Goal: Information Seeking & Learning: Learn about a topic

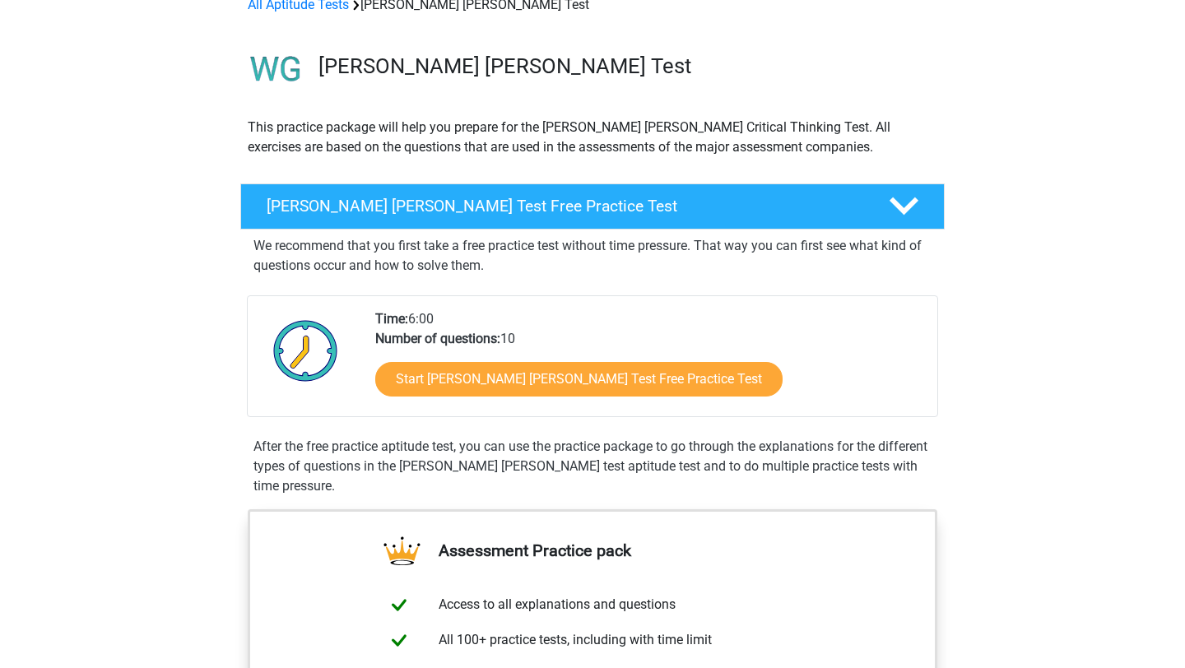
scroll to position [83, 0]
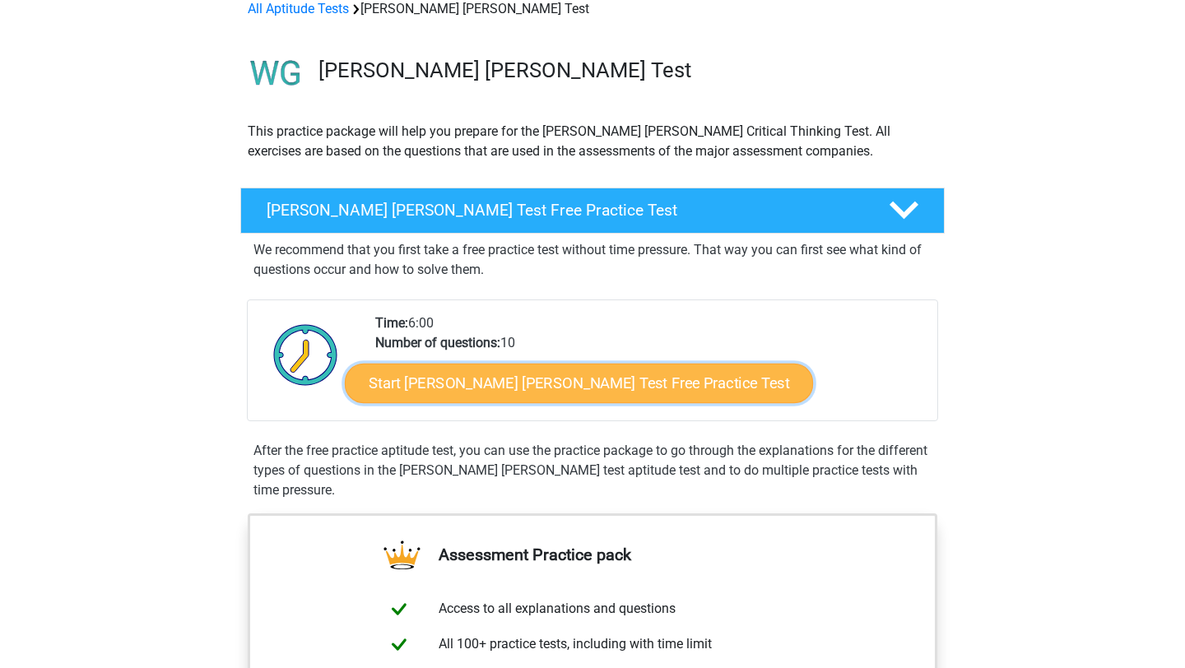
click at [521, 385] on link "Start [PERSON_NAME] [PERSON_NAME] Test Free Practice Test" at bounding box center [579, 383] width 468 height 39
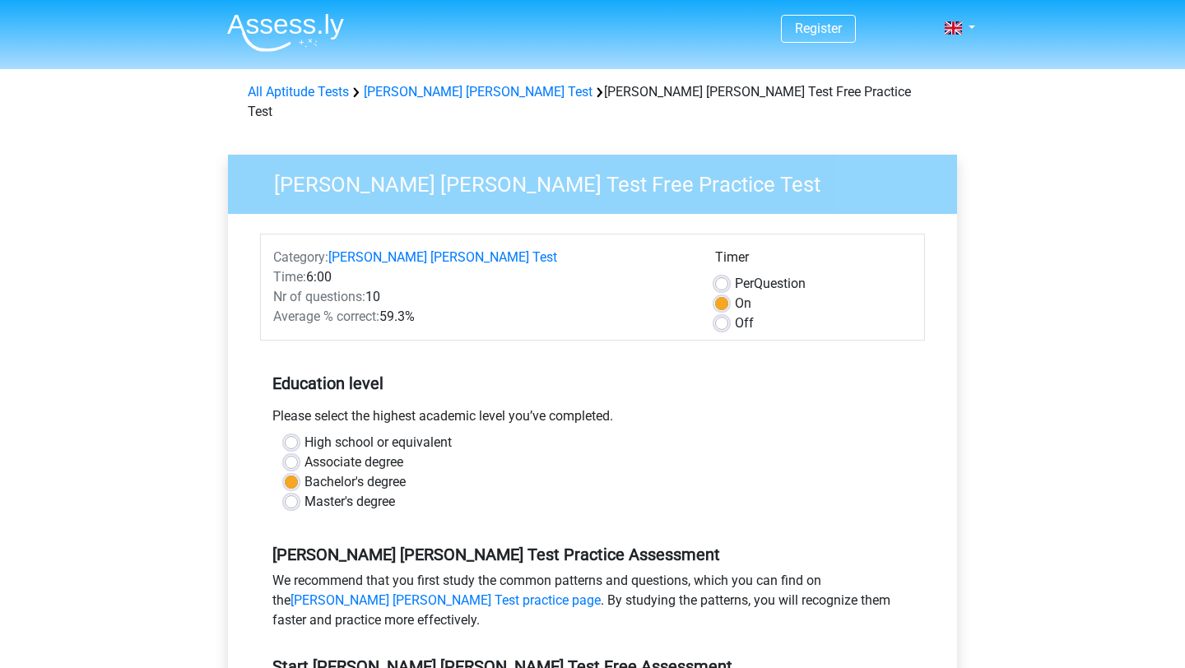
click at [735, 314] on label "Off" at bounding box center [744, 324] width 19 height 20
click at [723, 314] on input "Off" at bounding box center [721, 322] width 13 height 16
radio input "true"
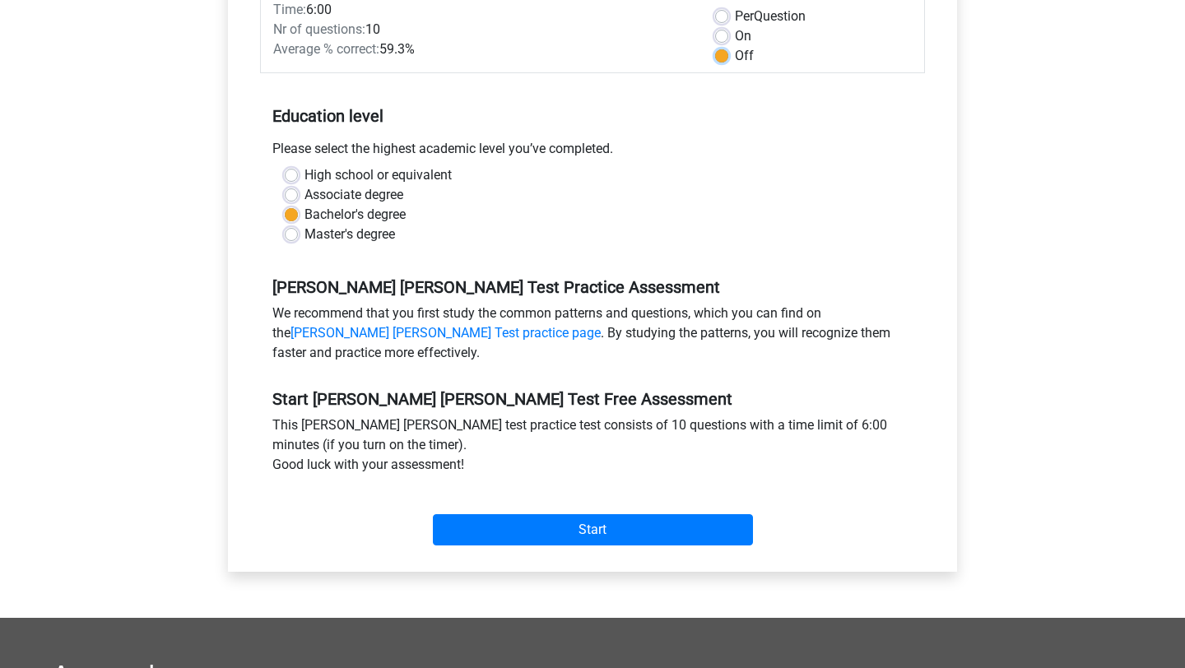
scroll to position [272, 0]
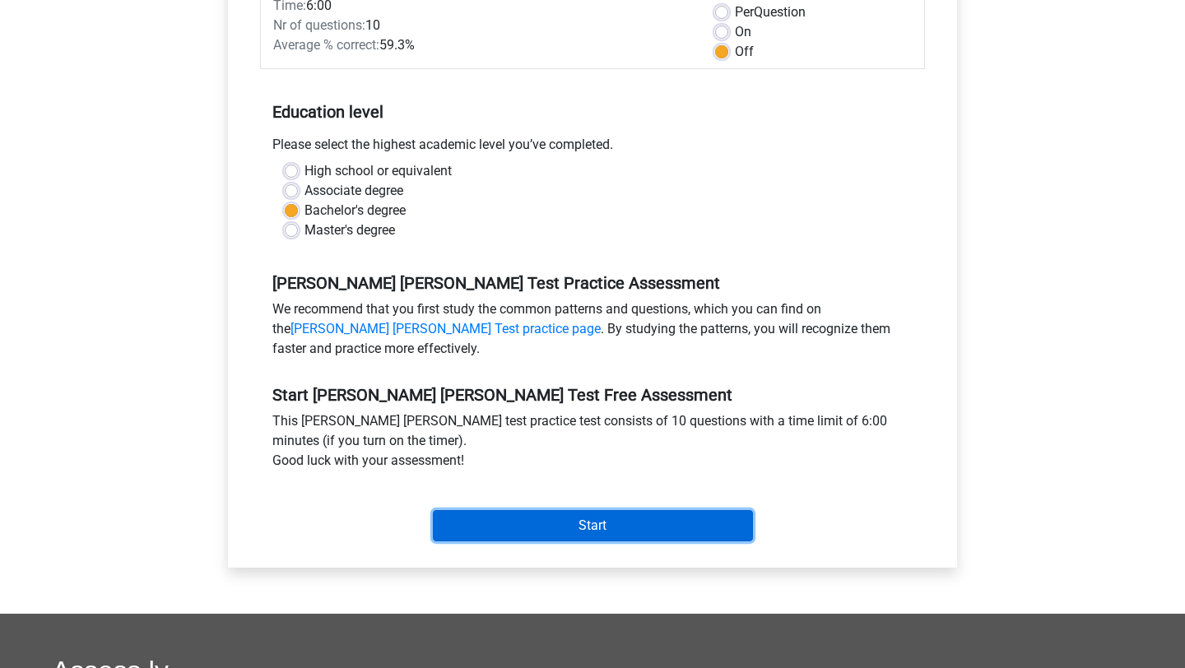
click at [662, 512] on input "Start" at bounding box center [593, 525] width 320 height 31
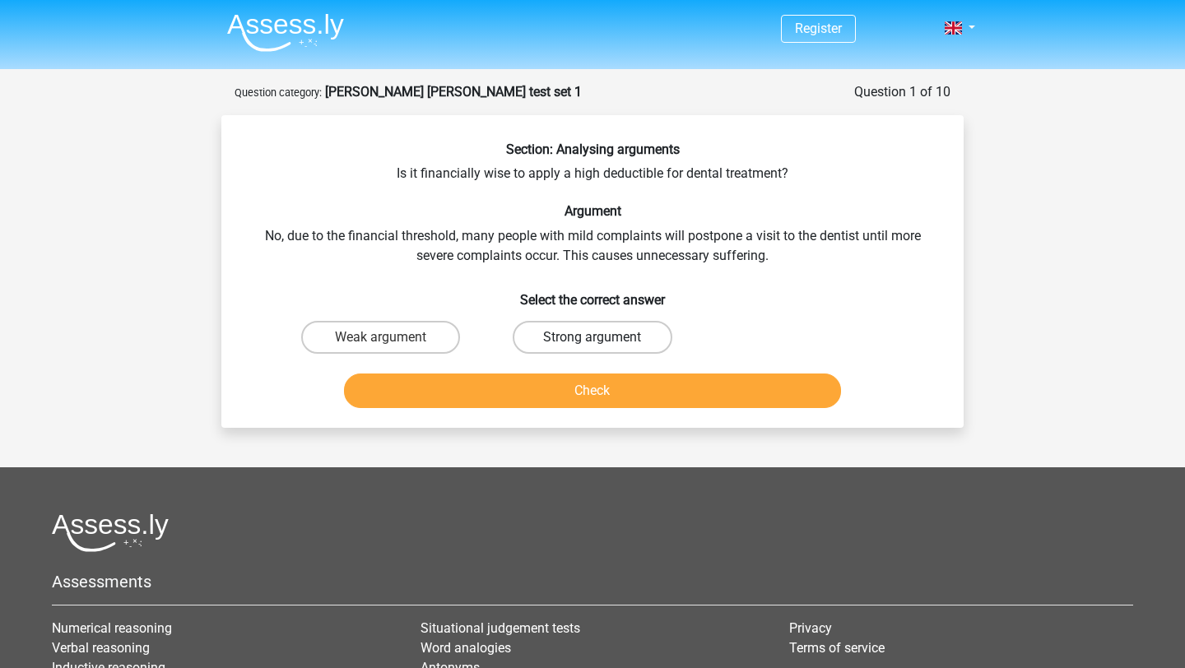
click at [542, 335] on label "Strong argument" at bounding box center [592, 337] width 159 height 33
click at [592, 337] on input "Strong argument" at bounding box center [597, 342] width 11 height 11
radio input "true"
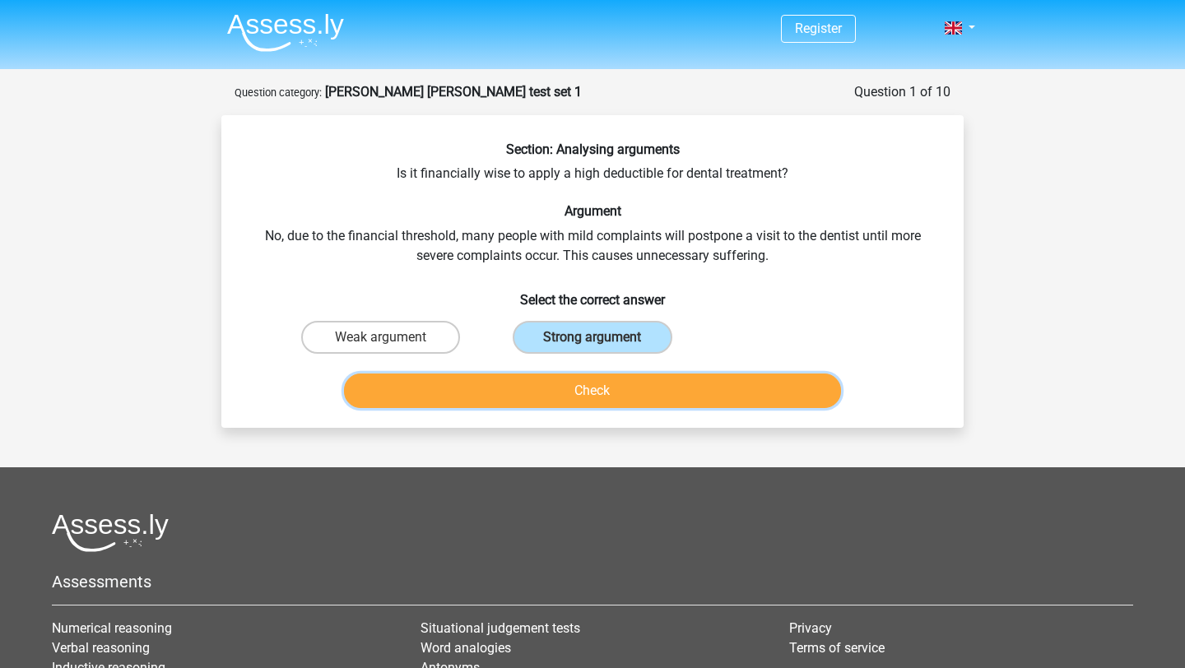
click at [549, 387] on button "Check" at bounding box center [593, 391] width 498 height 35
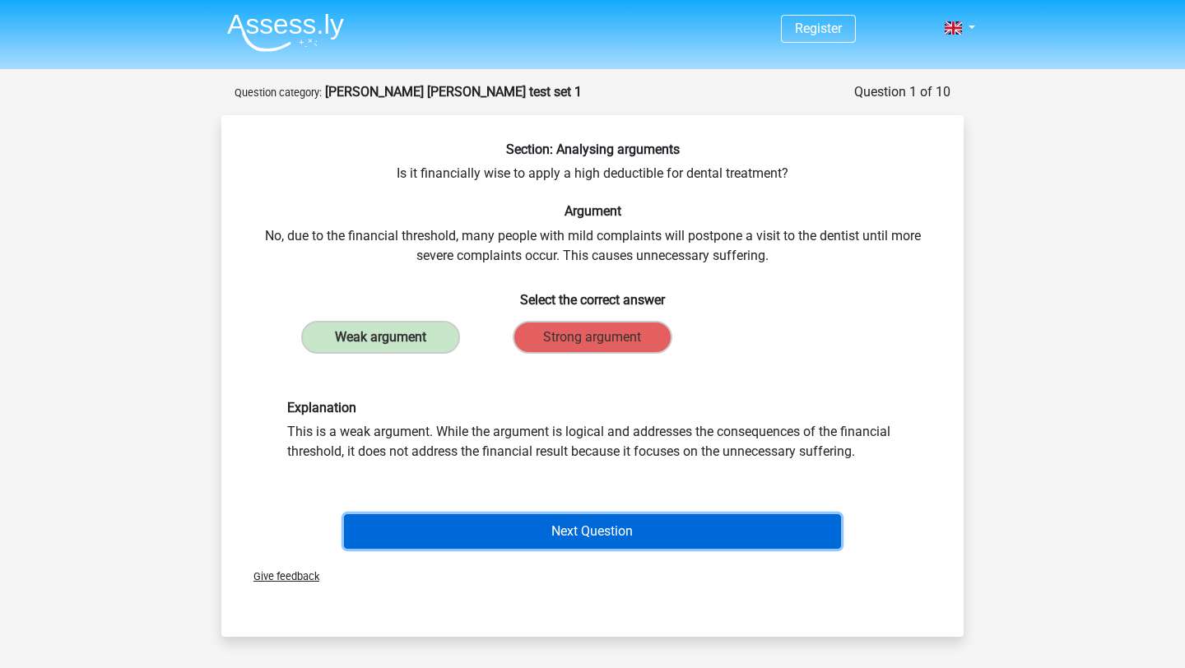
click at [602, 528] on button "Next Question" at bounding box center [593, 531] width 498 height 35
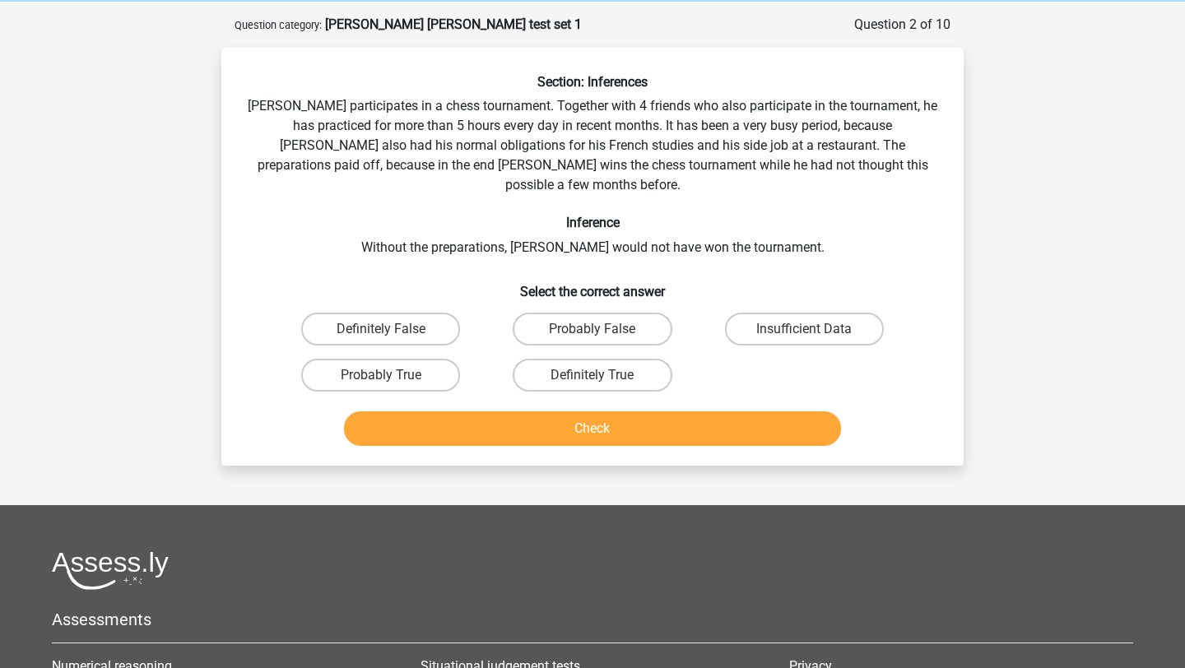
scroll to position [82, 0]
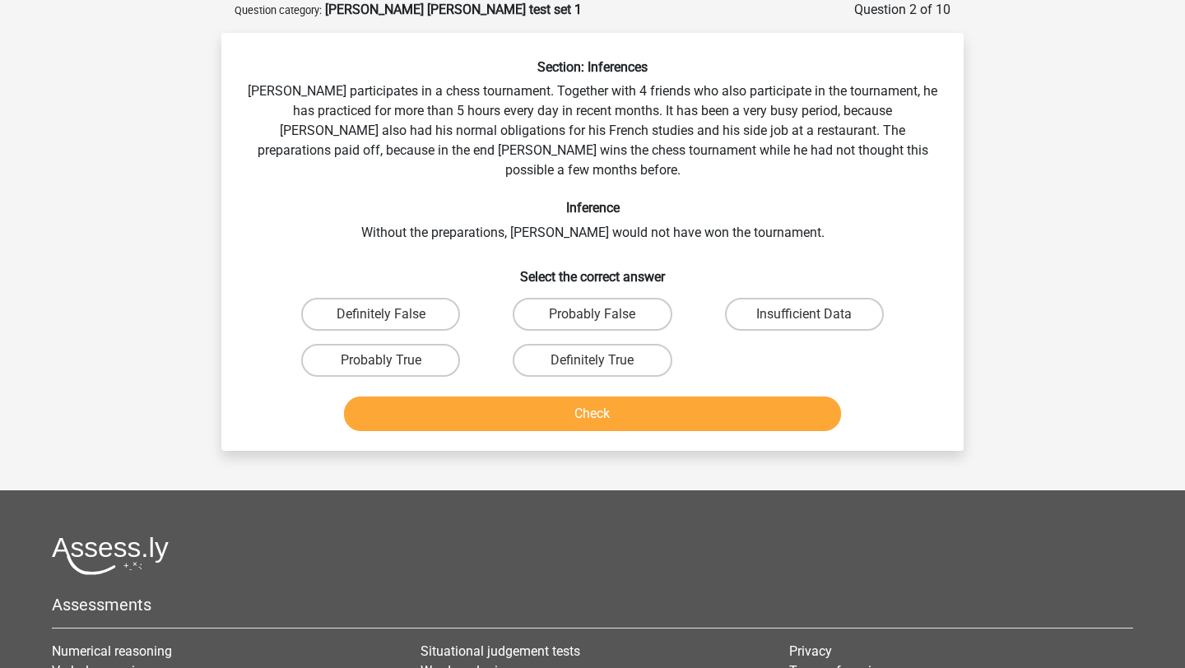
click at [383, 360] on input "Probably True" at bounding box center [386, 365] width 11 height 11
radio input "true"
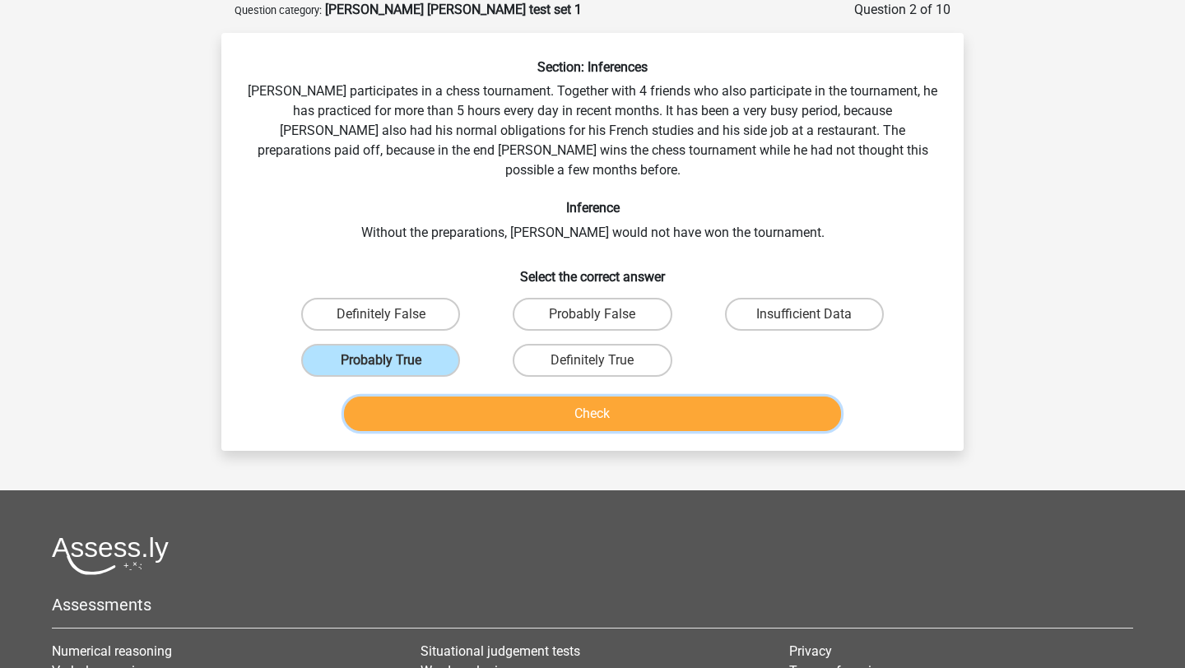
click at [469, 397] on button "Check" at bounding box center [593, 414] width 498 height 35
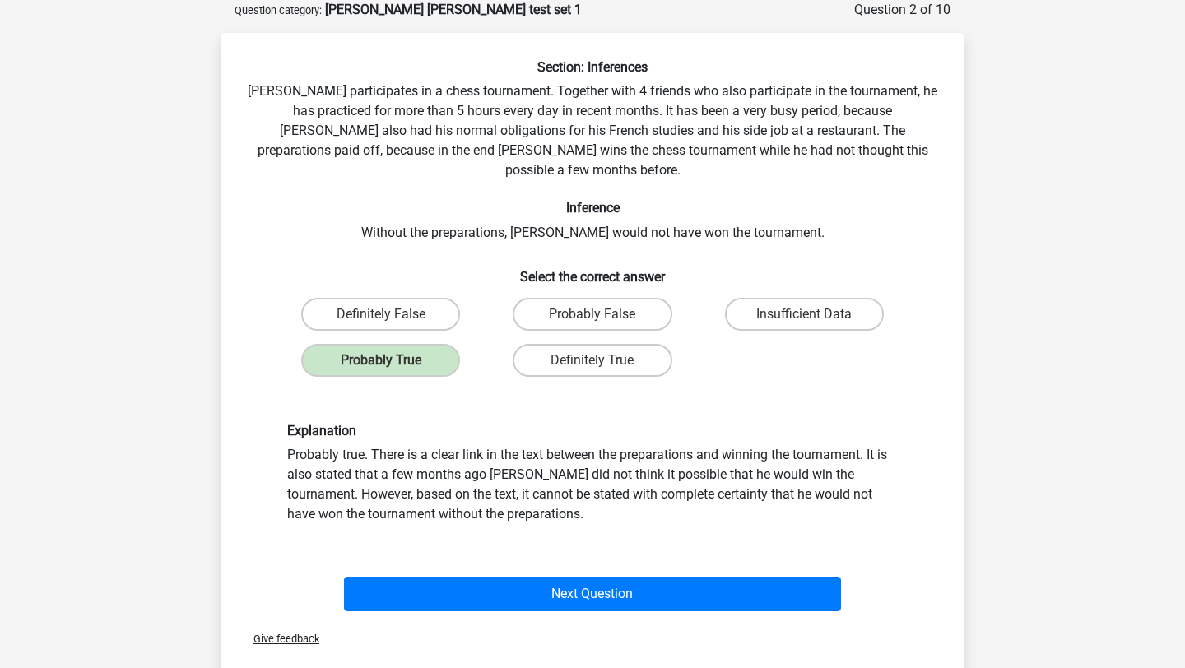
click at [524, 594] on div "Next Question" at bounding box center [592, 597] width 635 height 41
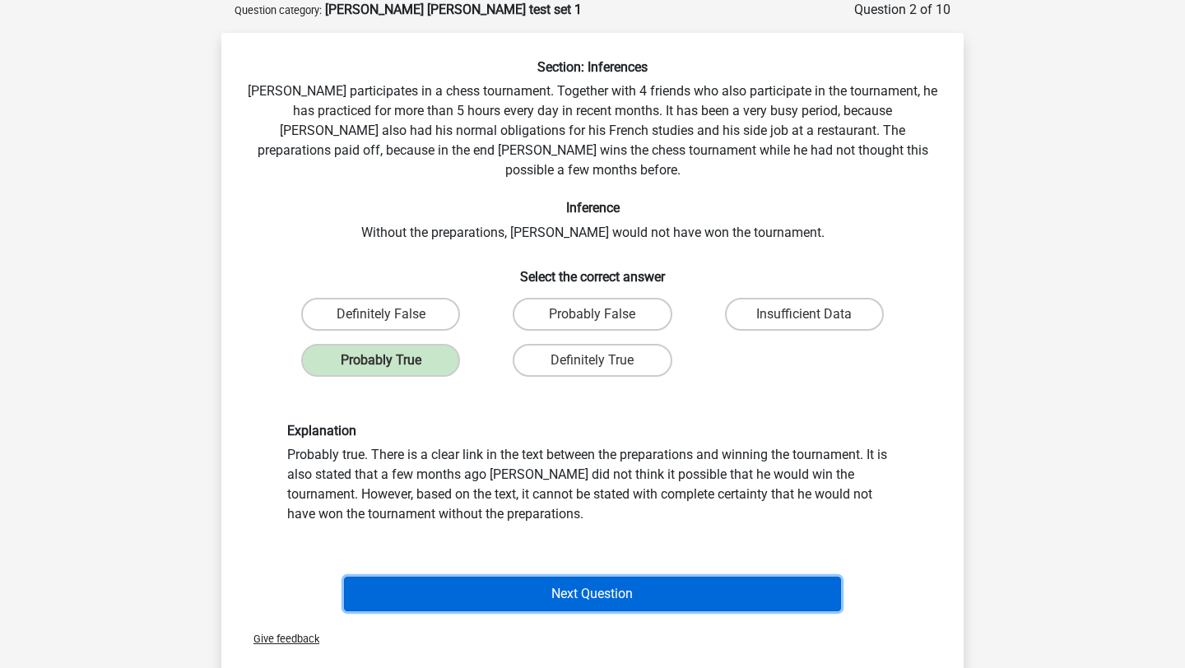
click at [524, 577] on button "Next Question" at bounding box center [593, 594] width 498 height 35
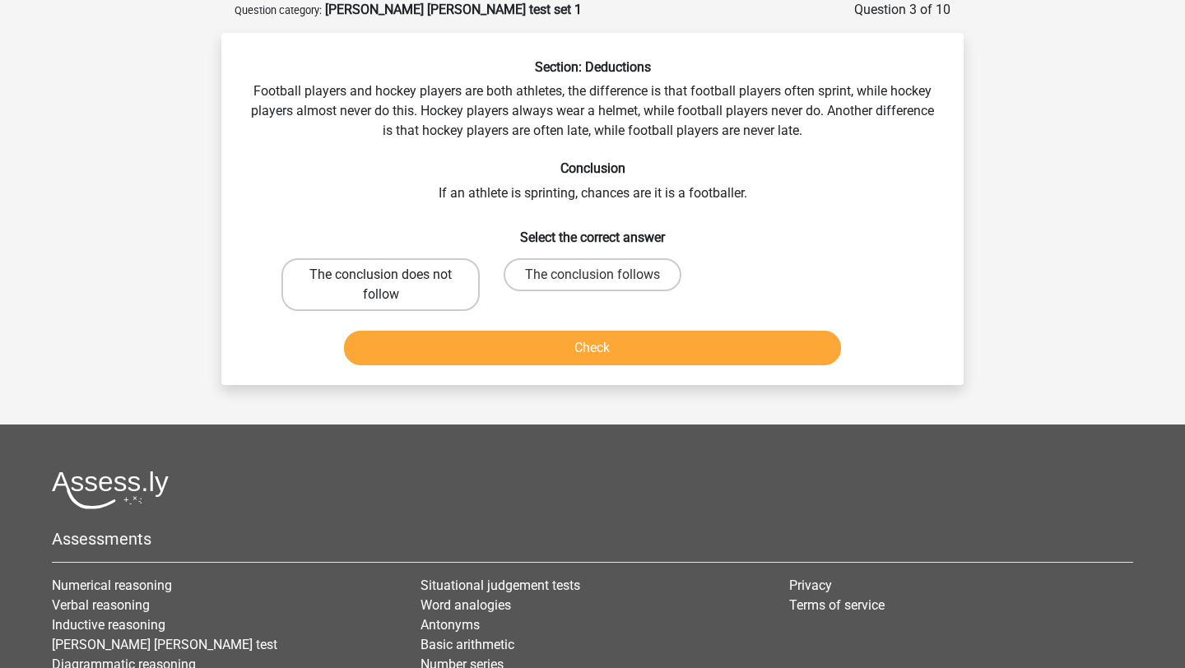
click at [410, 286] on label "The conclusion does not follow" at bounding box center [380, 284] width 198 height 53
click at [392, 286] on input "The conclusion does not follow" at bounding box center [386, 280] width 11 height 11
radio input "true"
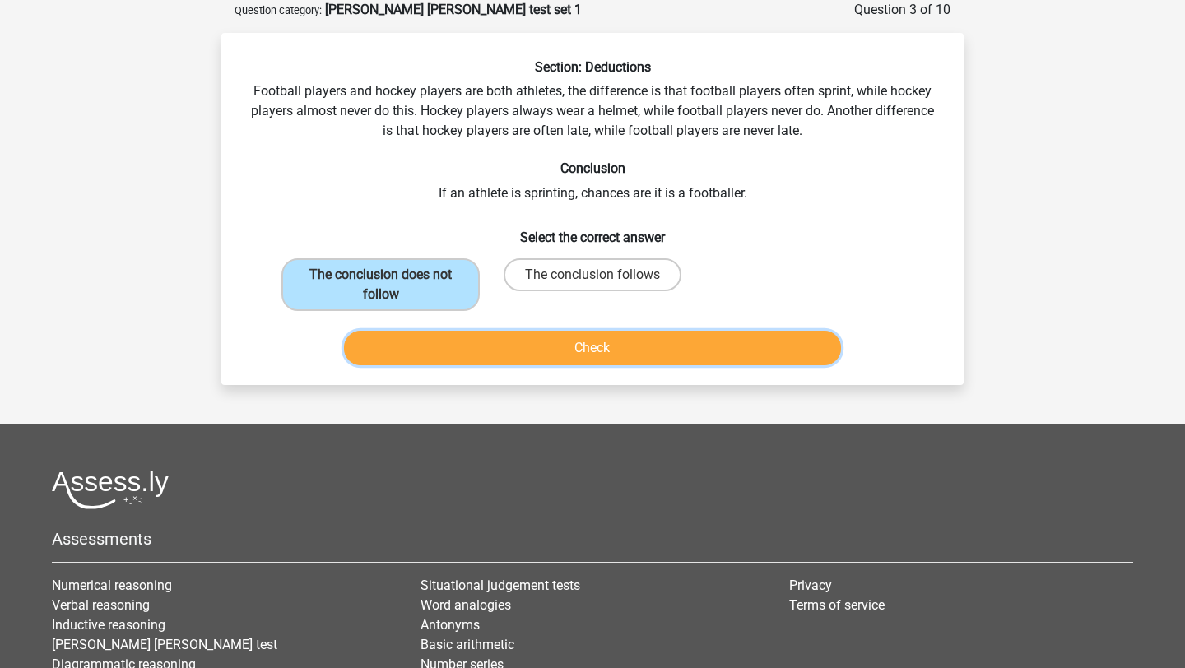
click at [467, 348] on button "Check" at bounding box center [593, 348] width 498 height 35
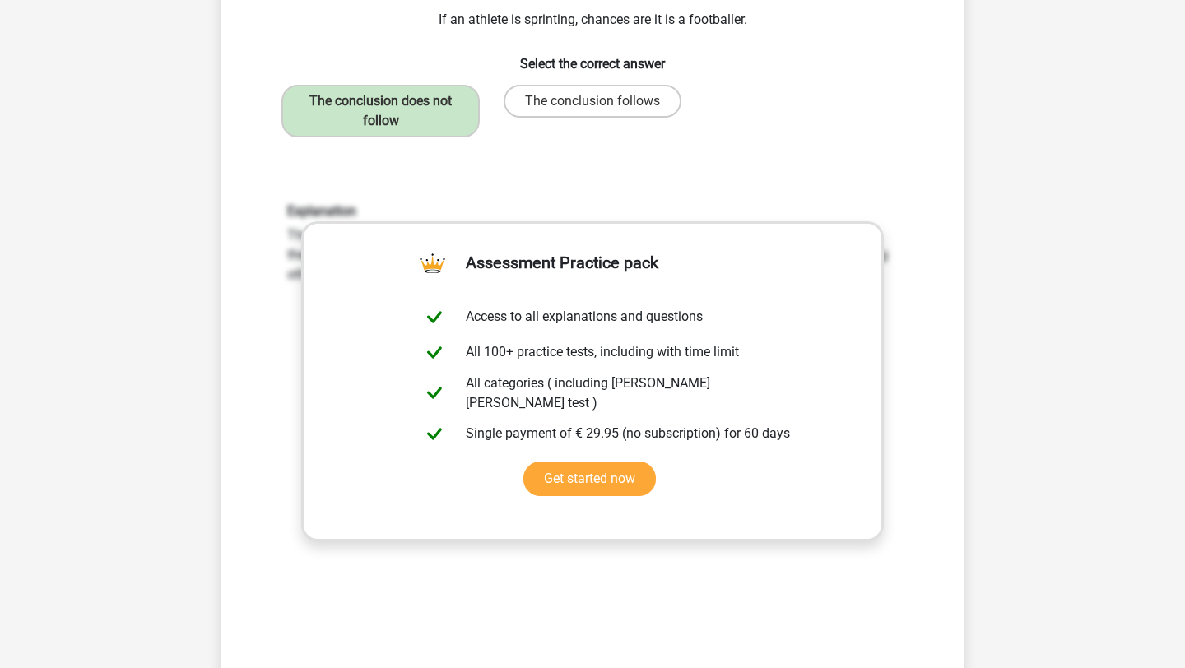
scroll to position [258, 0]
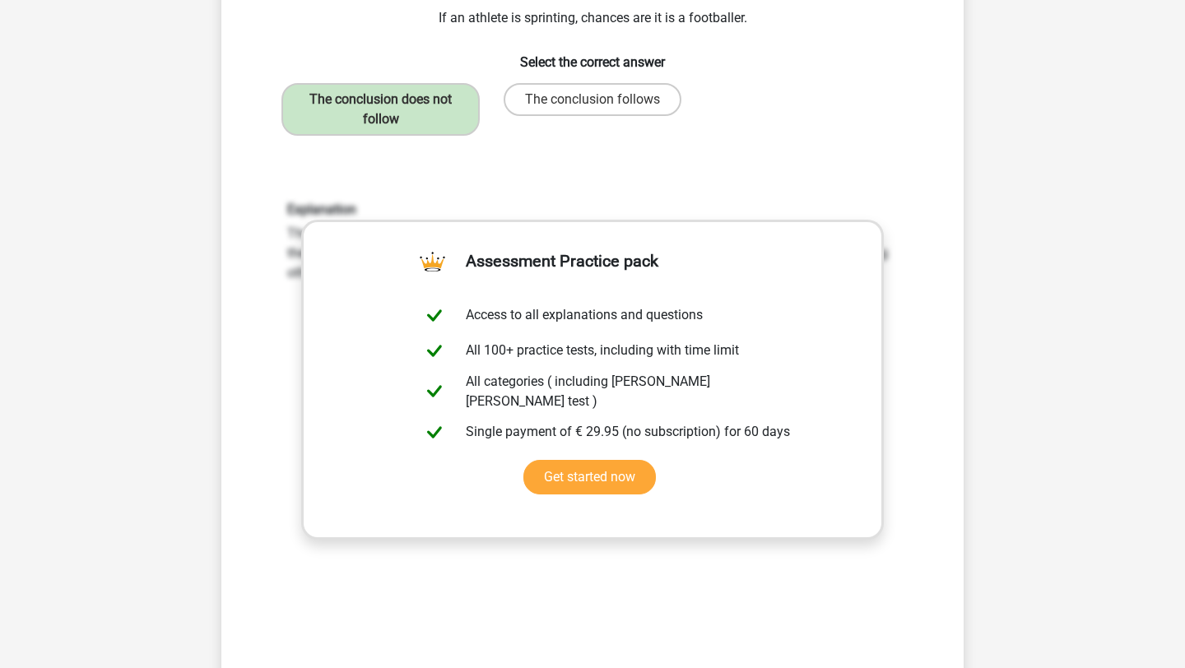
click at [549, 171] on div "Explanation The conclusion does not follow. Nothing is stated about how many fo…" at bounding box center [593, 417] width 690 height 510
click at [868, 203] on h6 "Explanation" at bounding box center [592, 210] width 611 height 16
